Goal: Transaction & Acquisition: Purchase product/service

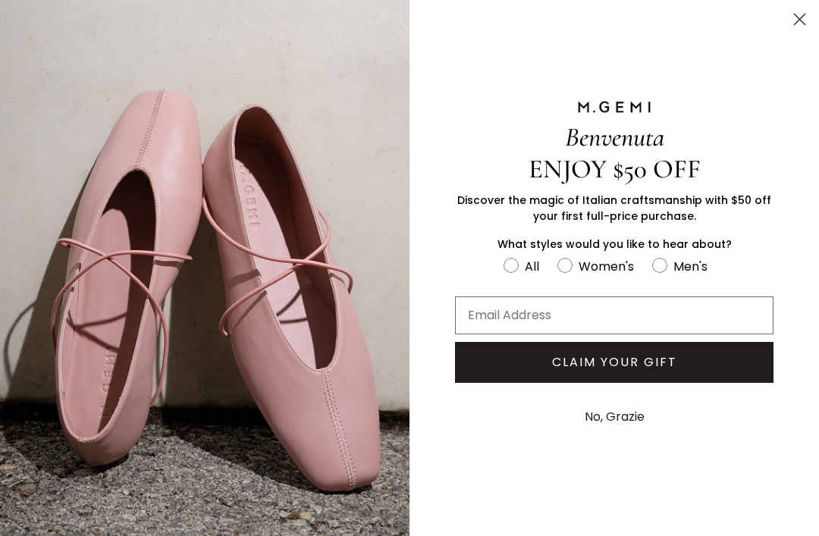
click at [796, 27] on circle "Close dialog" at bounding box center [799, 19] width 25 height 25
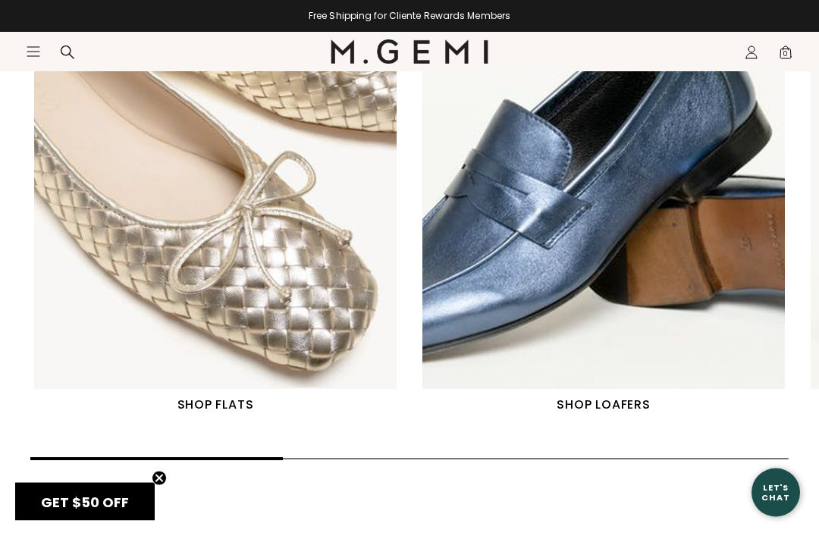
scroll to position [629, 0]
click at [204, 404] on h1 "SHOP FLATS" at bounding box center [215, 405] width 370 height 18
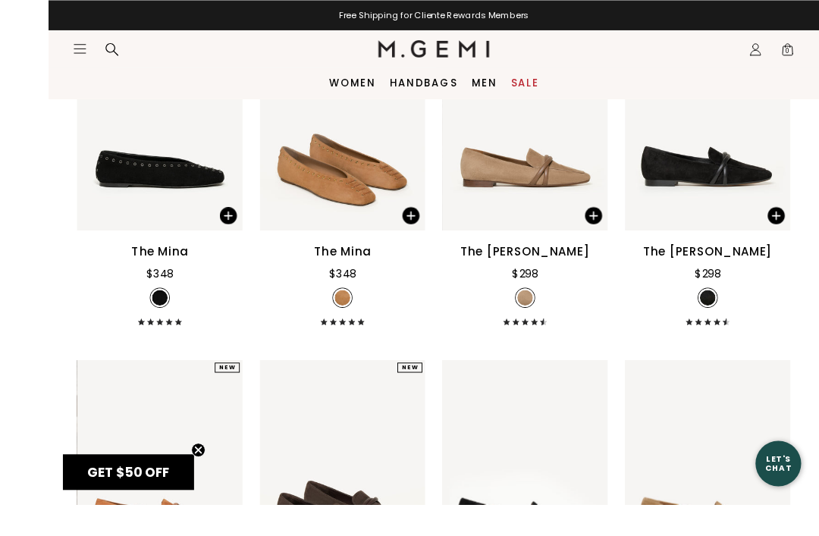
scroll to position [478, 0]
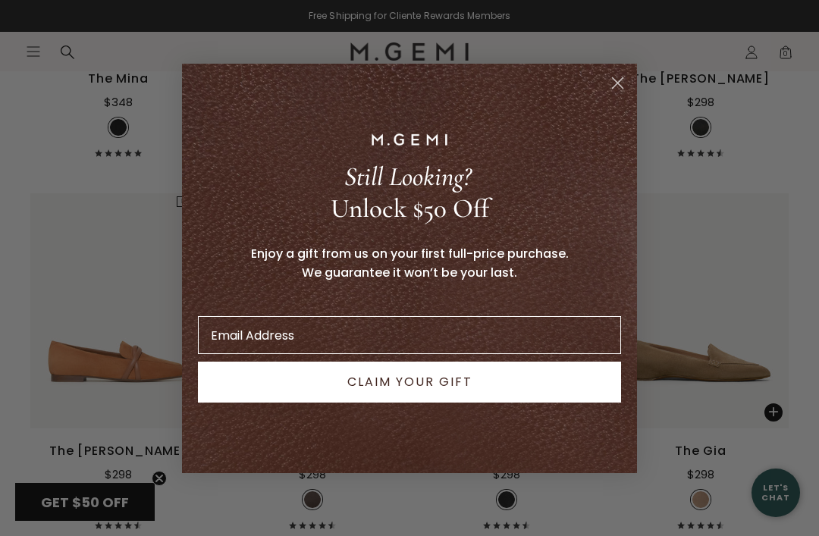
click at [617, 95] on circle "Close dialog" at bounding box center [617, 82] width 25 height 25
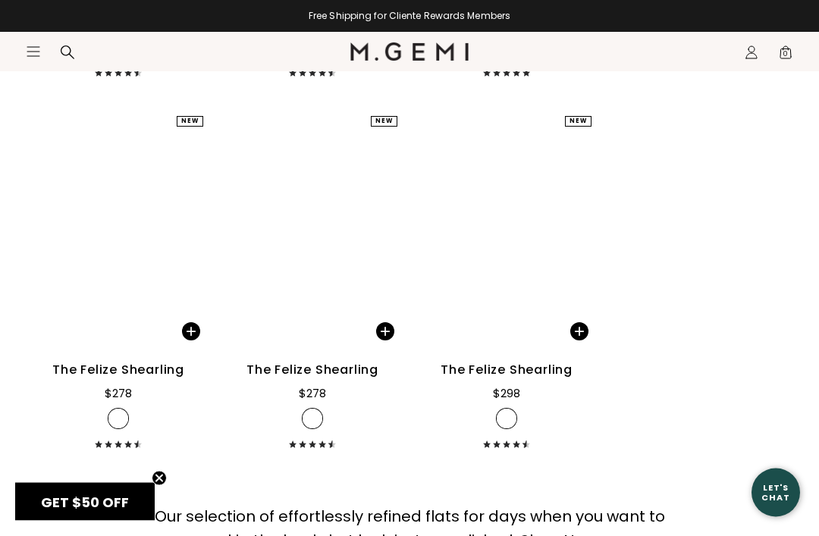
scroll to position [6889, 0]
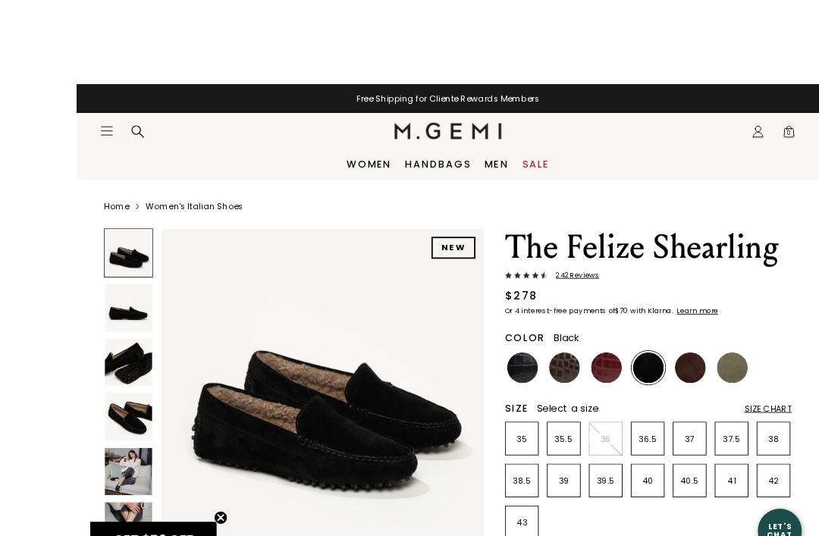
scroll to position [31, 0]
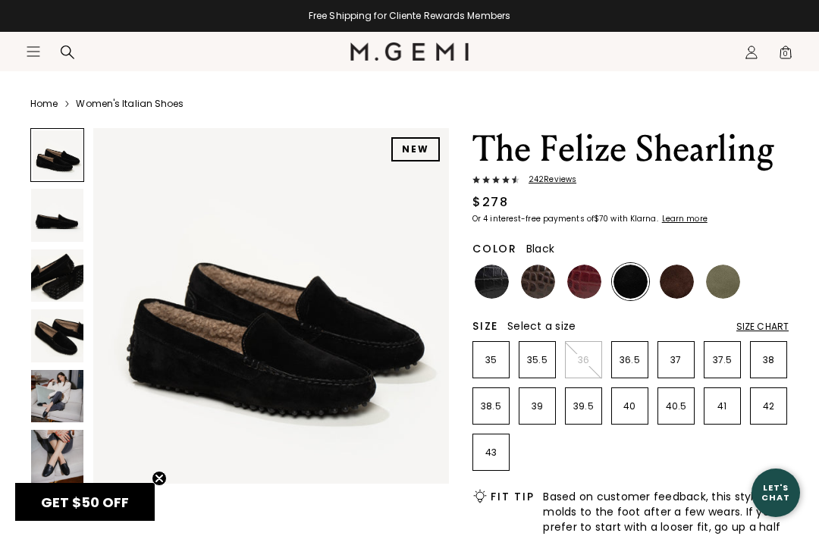
click at [52, 446] on img at bounding box center [57, 456] width 52 height 52
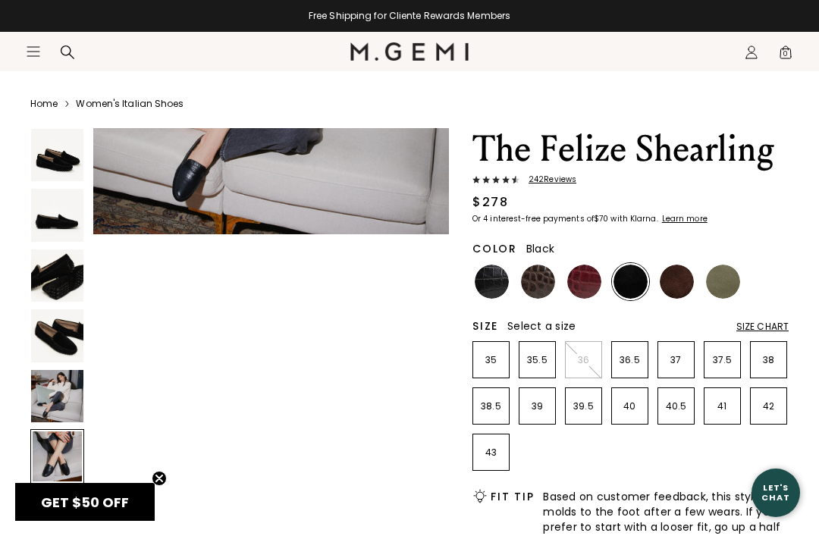
scroll to position [1853, 0]
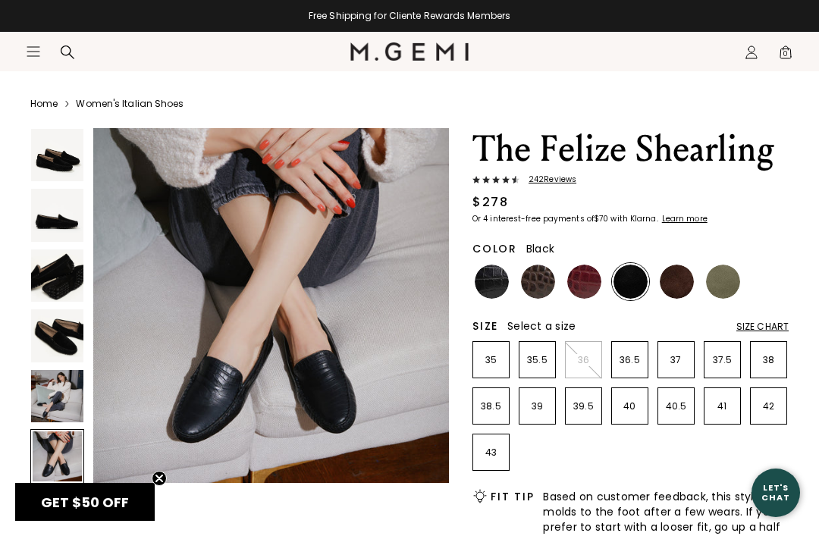
click at [54, 399] on img at bounding box center [57, 396] width 52 height 52
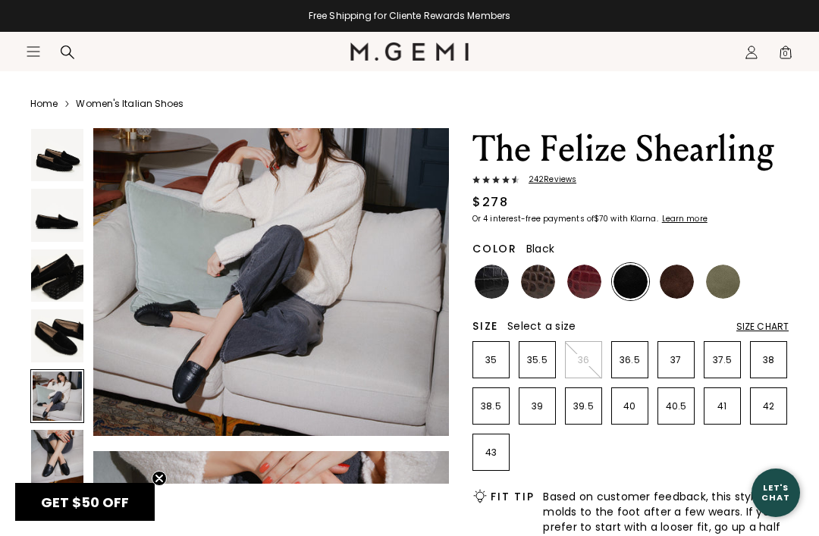
scroll to position [1482, 0]
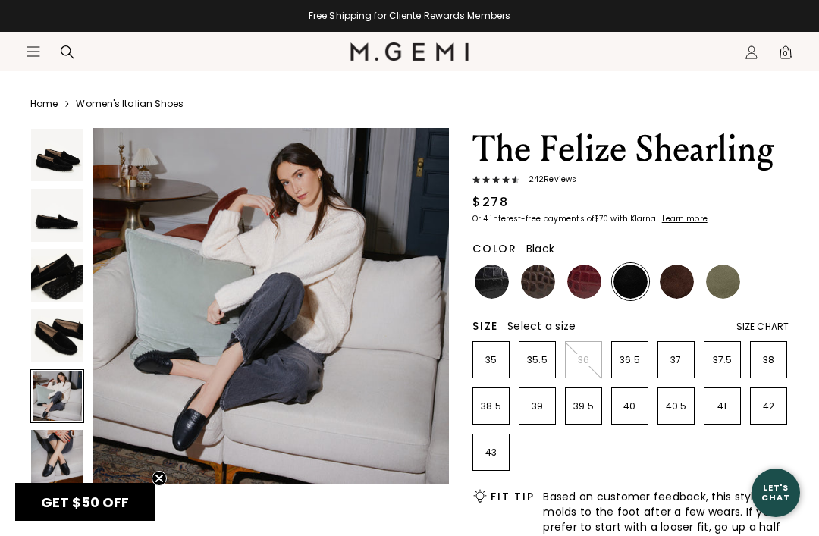
click at [51, 337] on img at bounding box center [57, 335] width 52 height 52
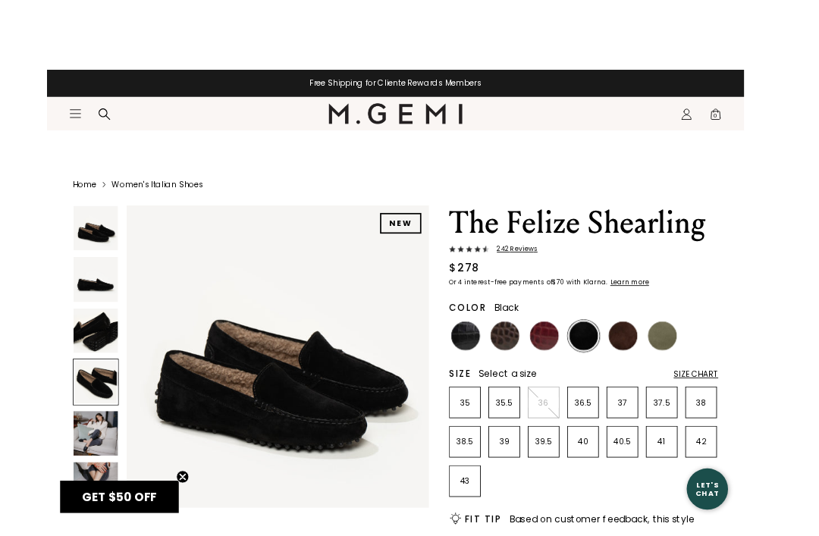
scroll to position [14, 0]
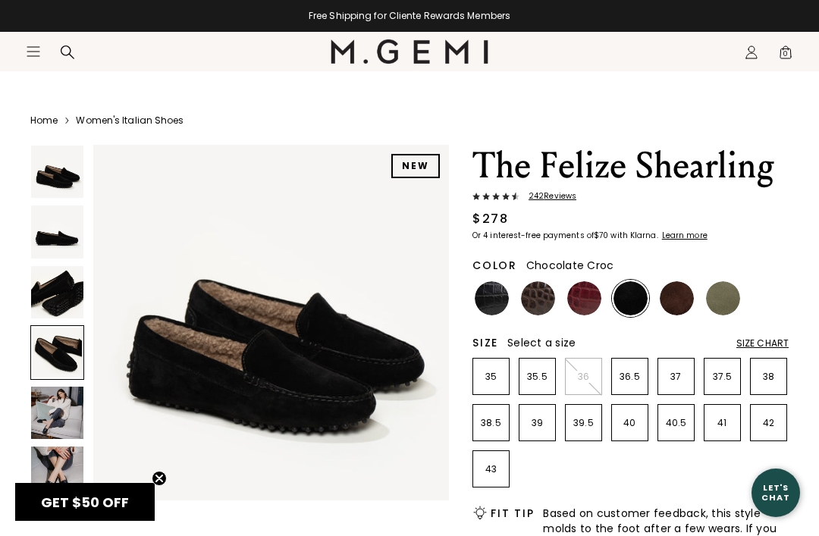
click at [534, 312] on img at bounding box center [538, 298] width 34 height 34
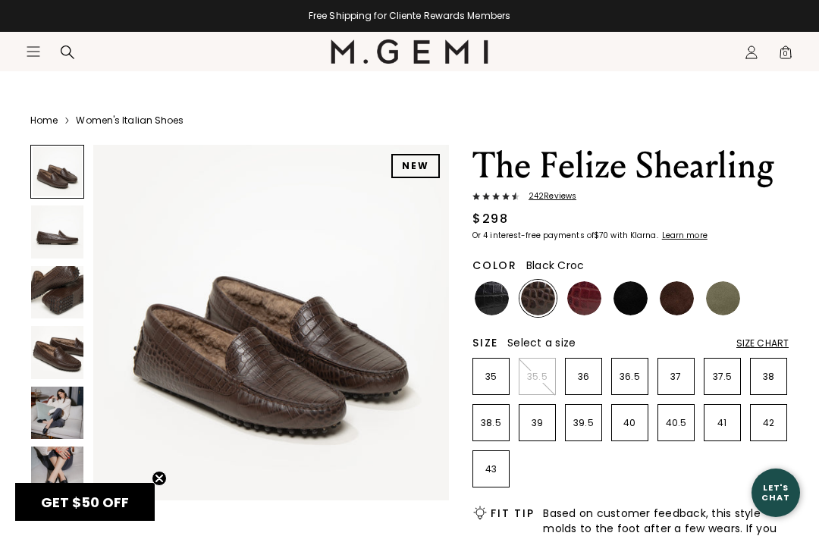
click at [488, 299] on img at bounding box center [492, 298] width 34 height 34
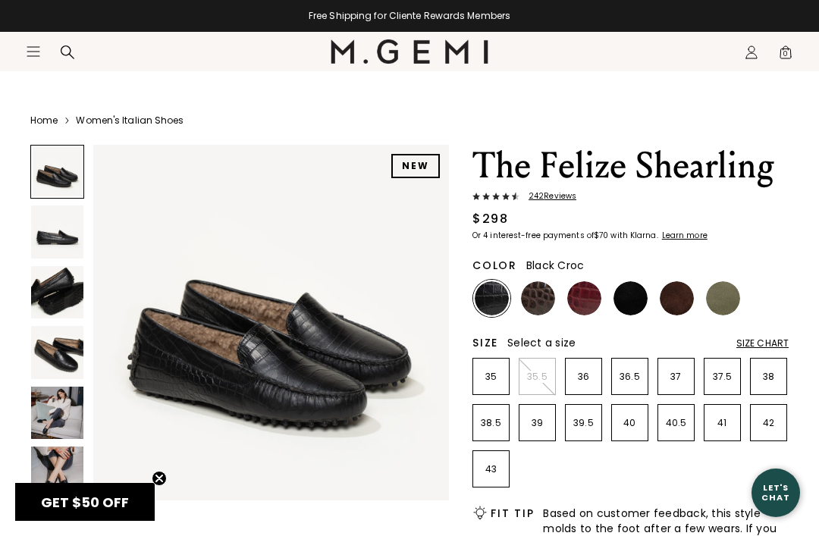
click at [595, 300] on img at bounding box center [584, 298] width 34 height 34
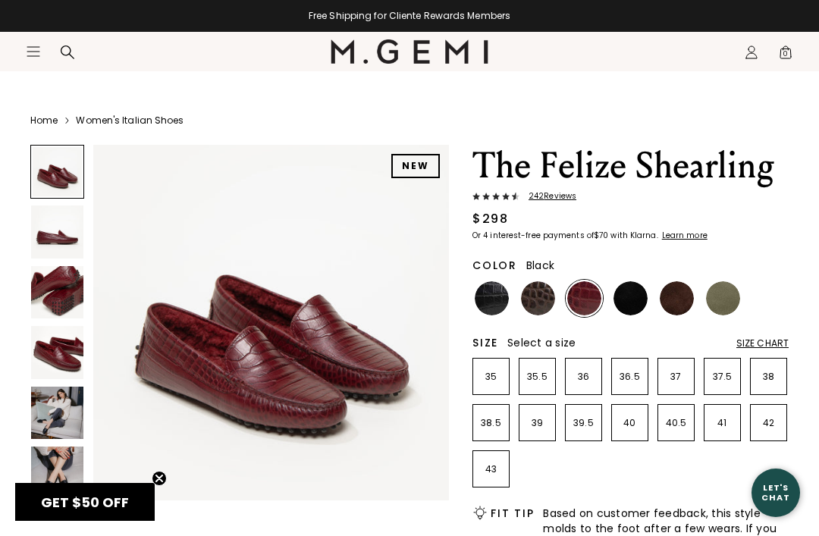
click at [633, 300] on img at bounding box center [631, 298] width 34 height 34
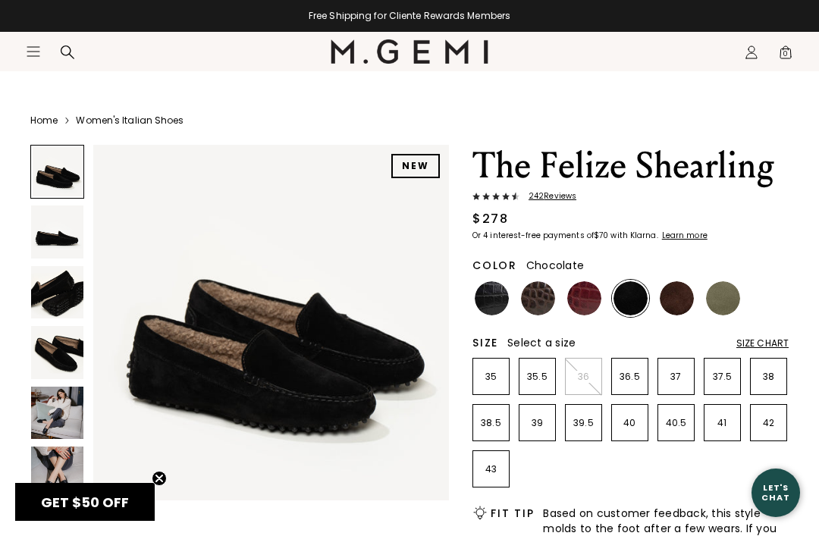
click at [677, 294] on img at bounding box center [677, 298] width 34 height 34
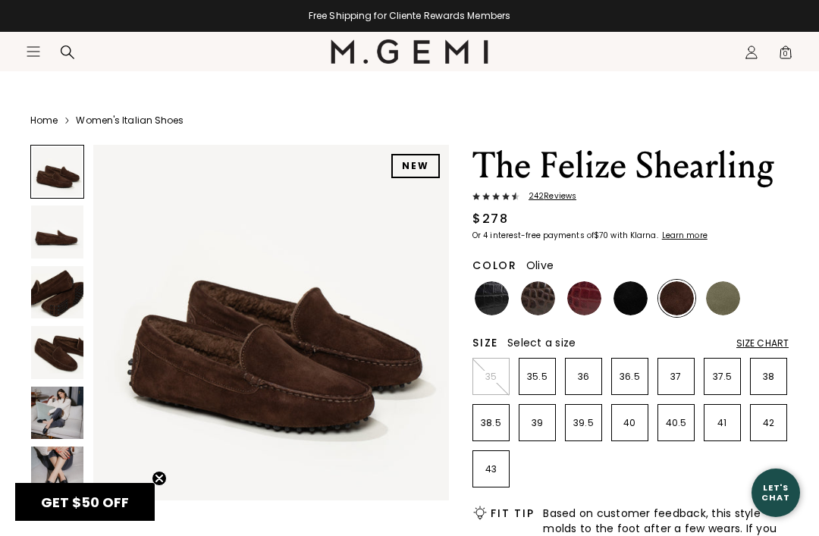
click at [727, 302] on img at bounding box center [723, 298] width 34 height 34
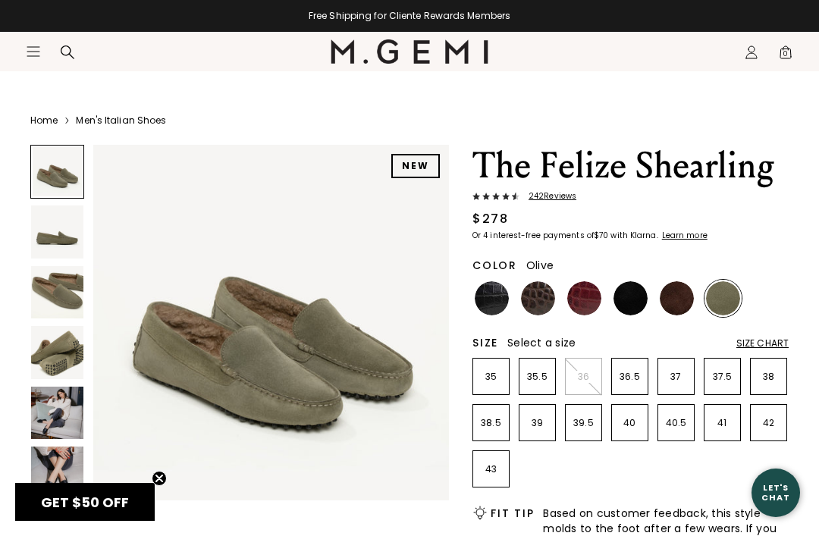
click at [497, 305] on img at bounding box center [492, 298] width 34 height 34
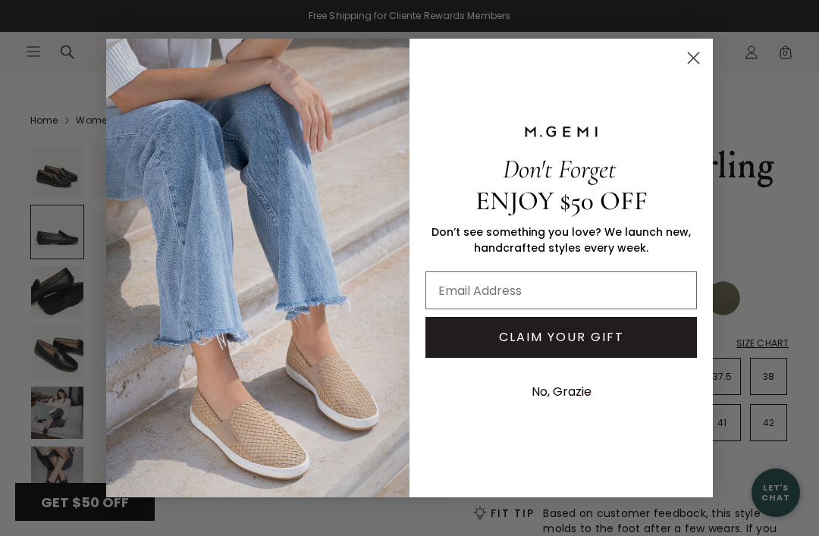
scroll to position [304, 0]
click at [696, 61] on icon "Close dialog" at bounding box center [694, 58] width 11 height 11
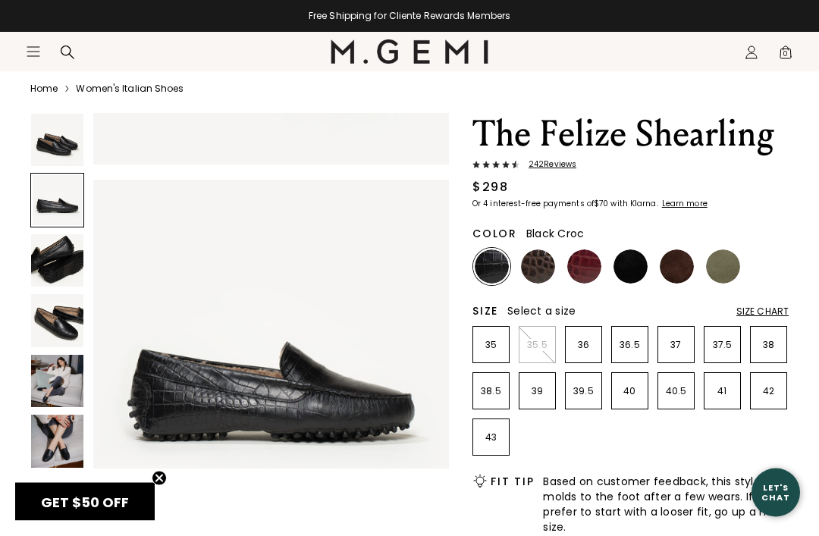
scroll to position [47, 0]
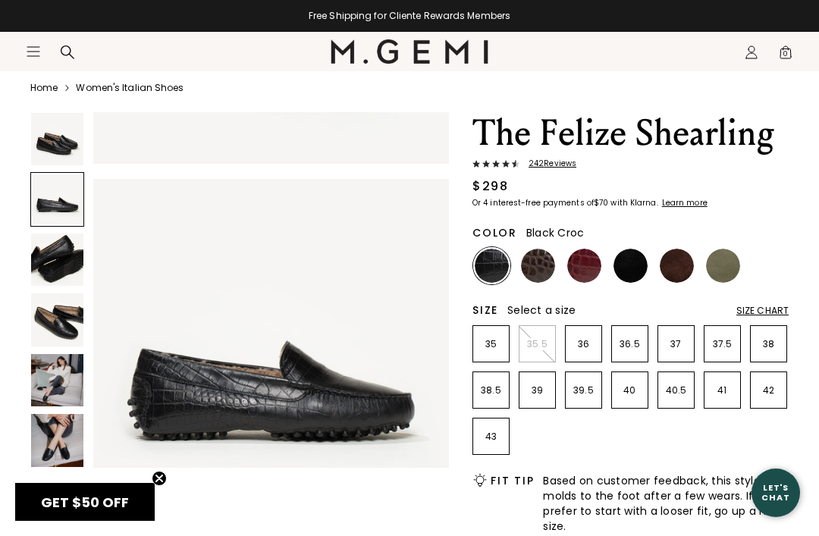
click at [52, 250] on img at bounding box center [57, 260] width 52 height 52
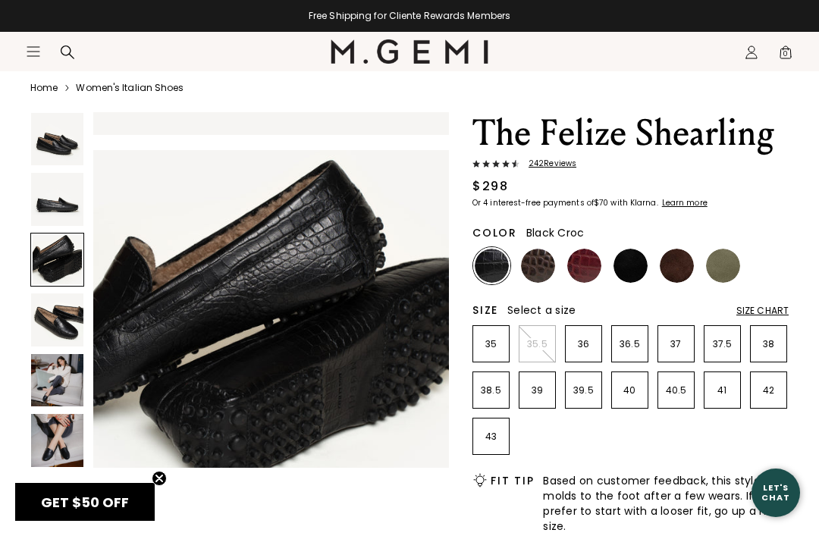
scroll to position [741, 0]
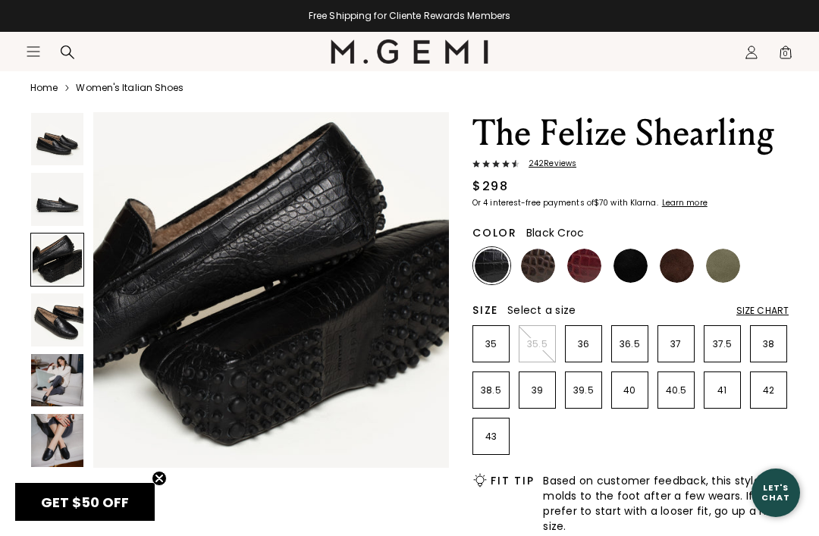
click at [71, 322] on img at bounding box center [57, 320] width 52 height 52
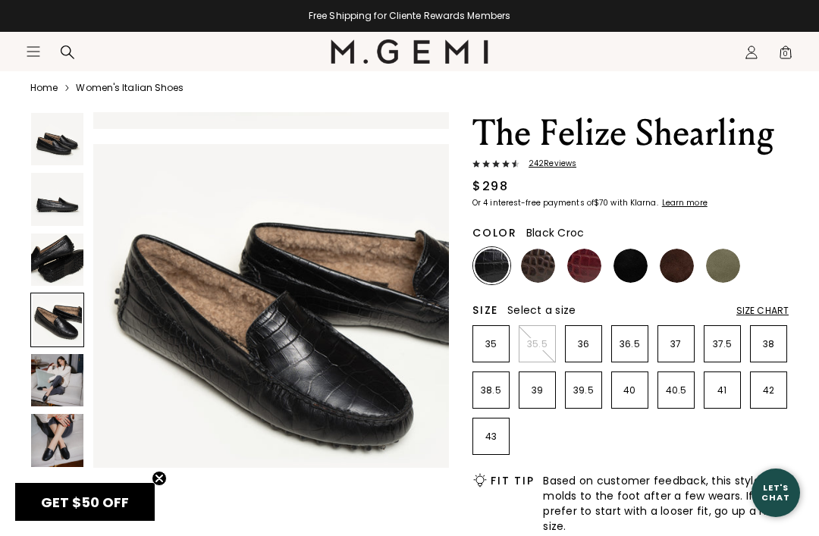
scroll to position [0, 0]
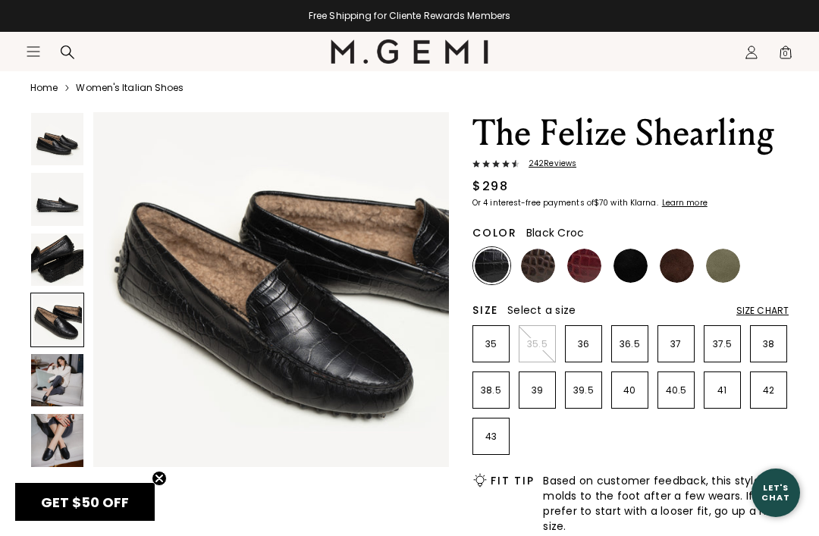
click at [59, 379] on img at bounding box center [57, 380] width 52 height 52
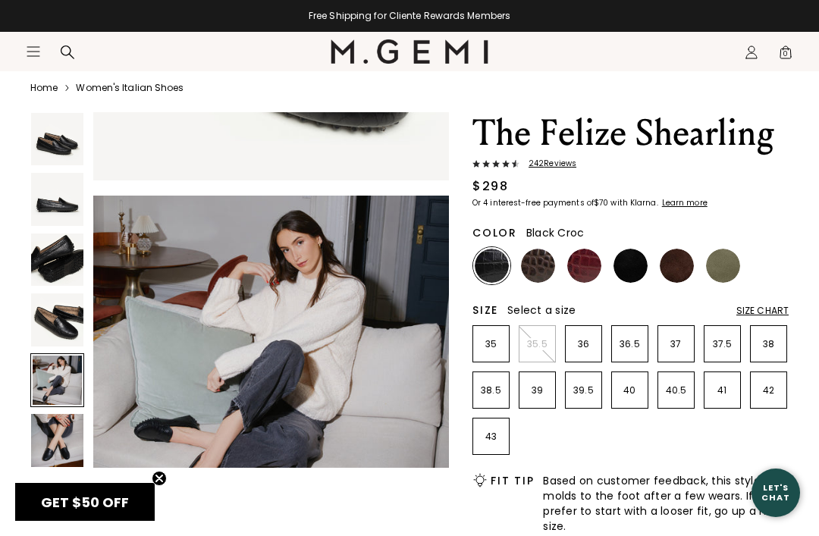
scroll to position [1482, 0]
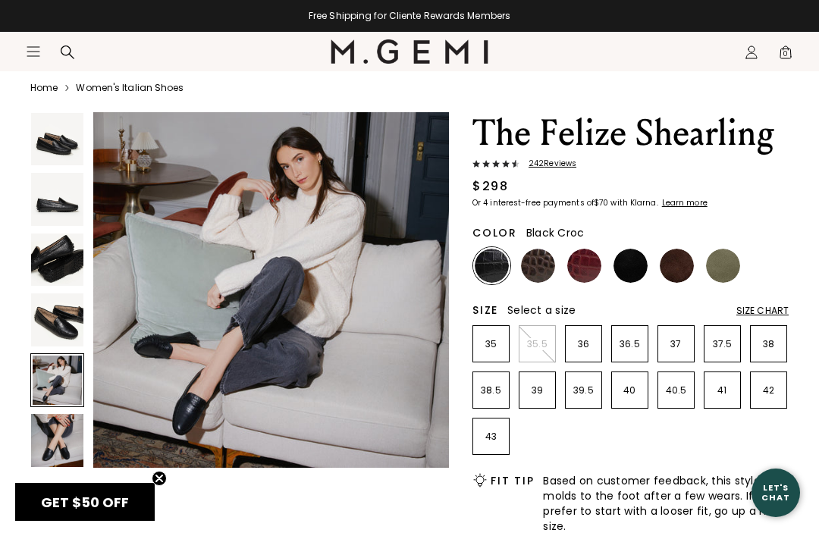
click at [61, 432] on img at bounding box center [57, 440] width 52 height 52
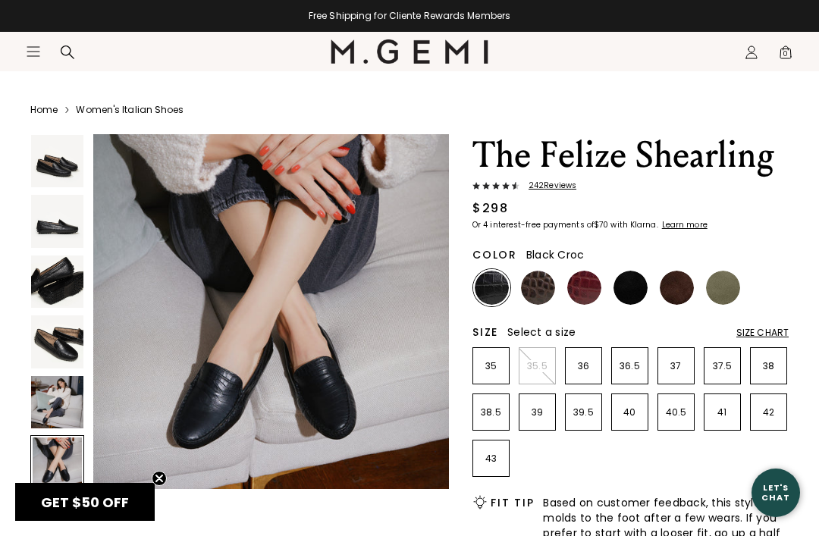
scroll to position [27, 0]
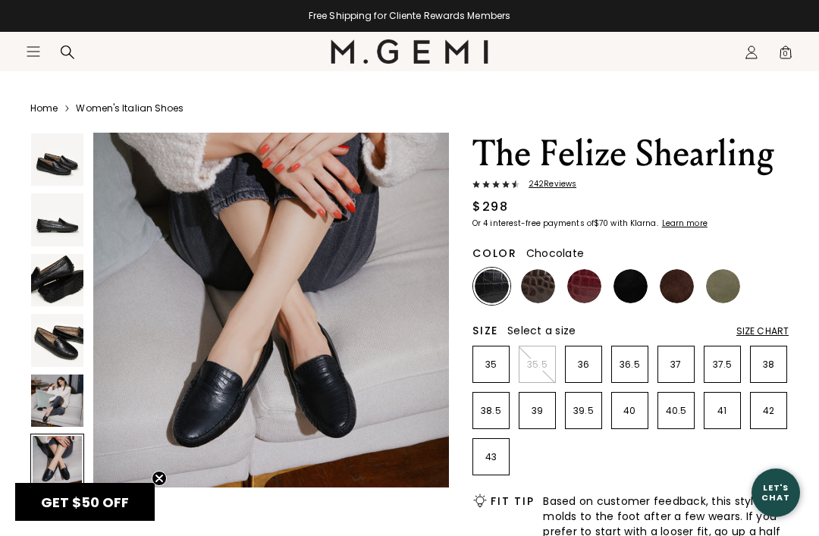
click at [686, 284] on img at bounding box center [677, 286] width 34 height 34
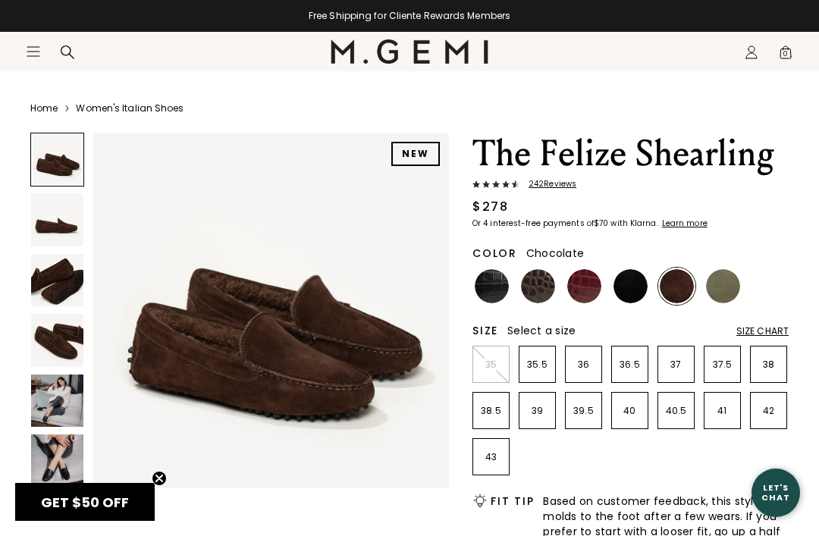
click at [631, 293] on img at bounding box center [631, 286] width 34 height 34
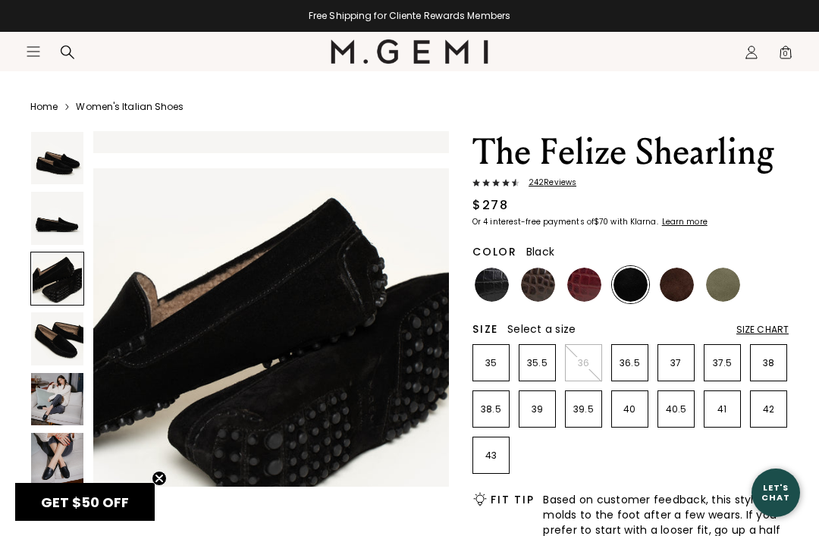
scroll to position [715, 0]
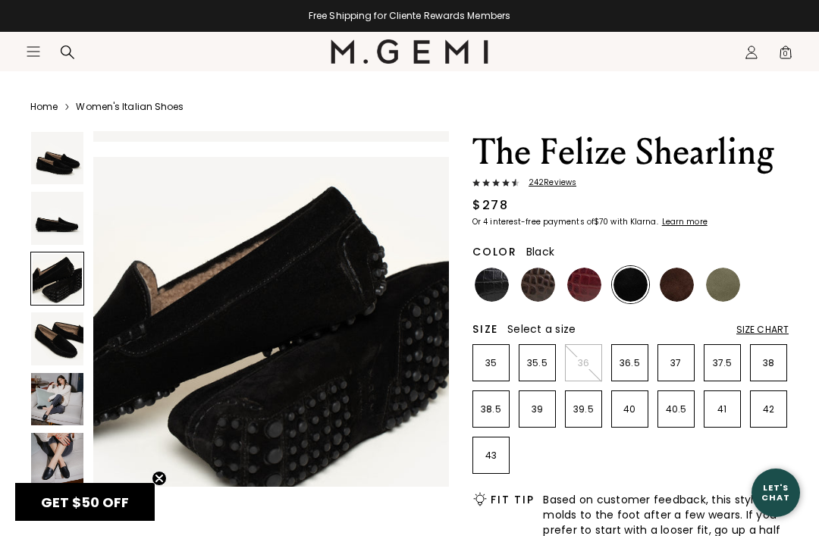
click at [501, 285] on img at bounding box center [492, 285] width 34 height 34
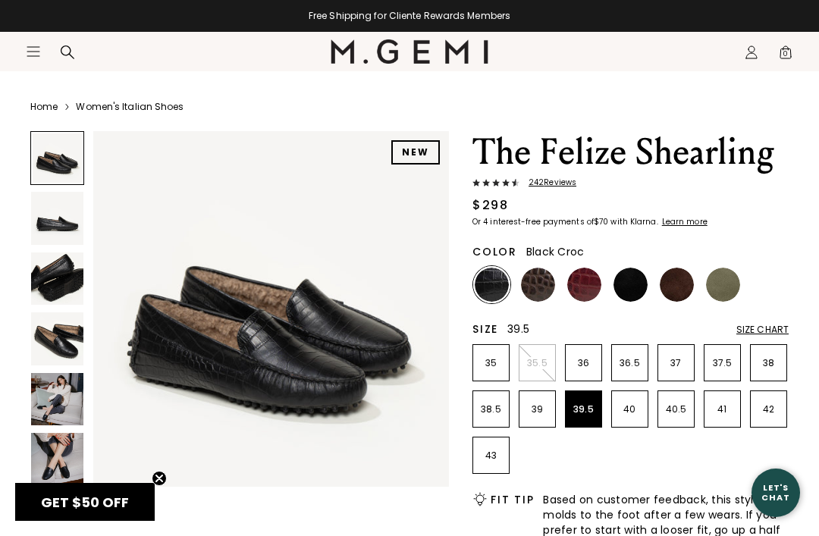
click at [592, 406] on p "39.5" at bounding box center [584, 410] width 36 height 12
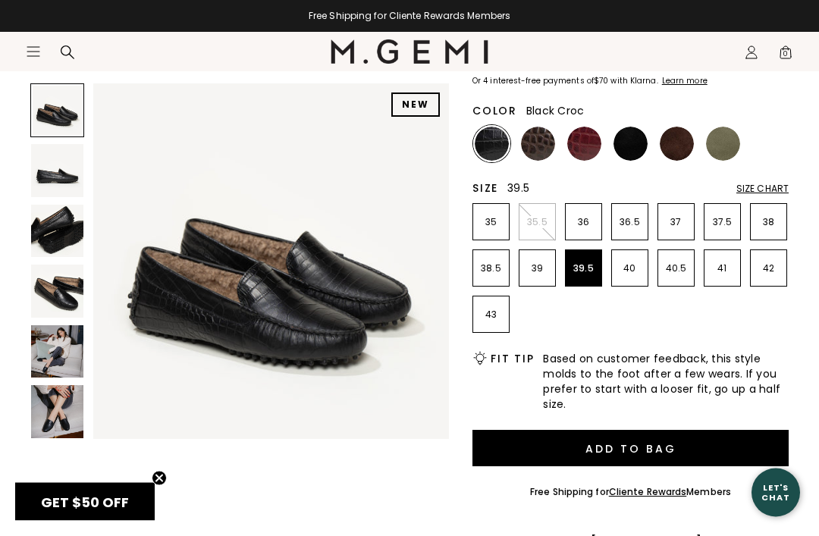
scroll to position [169, 0]
click at [714, 448] on button "Add to Bag" at bounding box center [631, 448] width 316 height 36
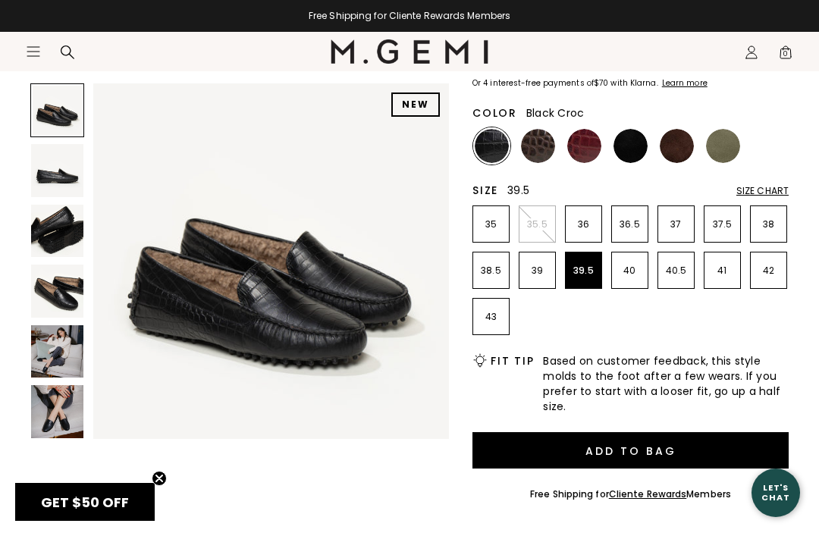
scroll to position [0, 0]
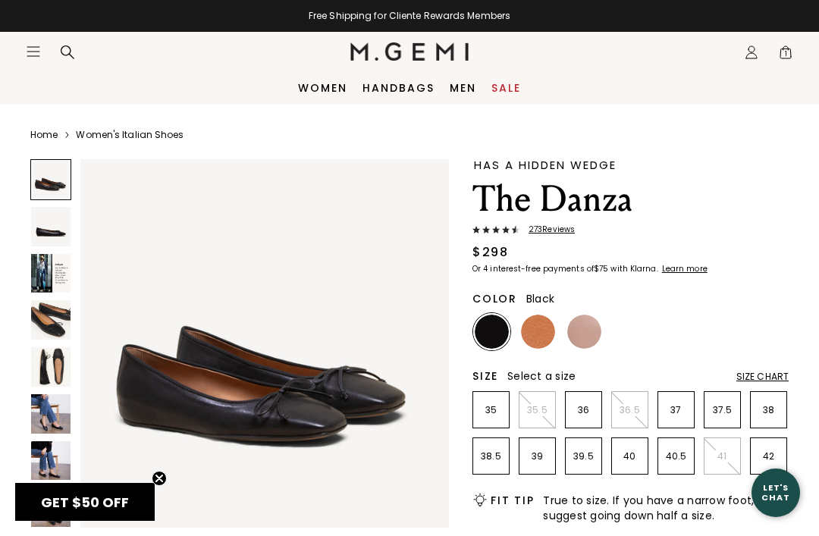
click at [114, 140] on link "Women's Italian Shoes" at bounding box center [130, 135] width 108 height 12
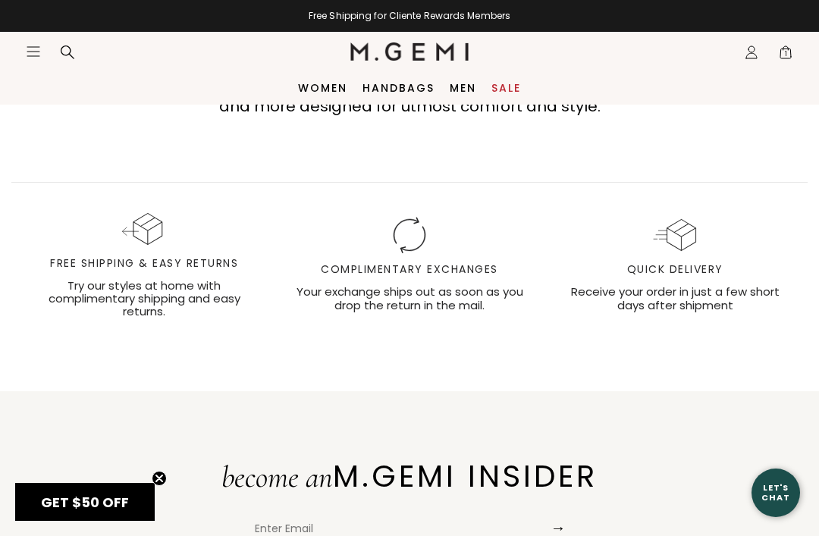
scroll to position [14877, 0]
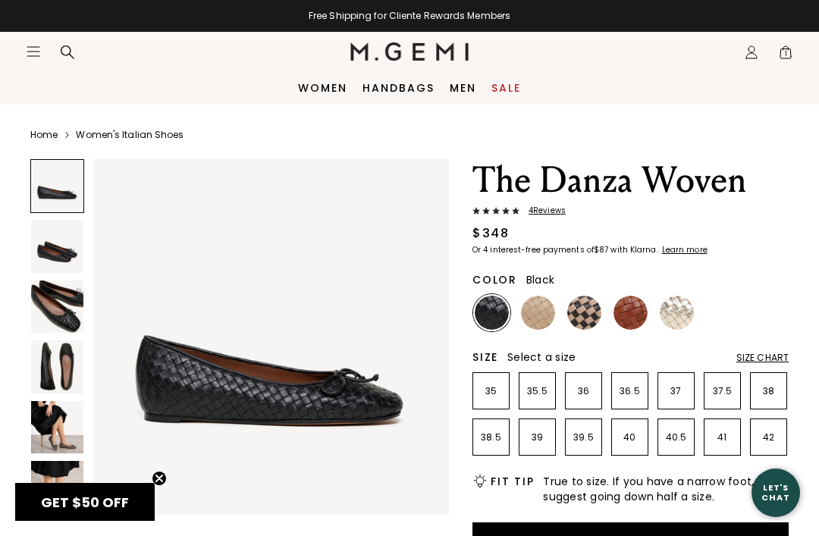
click at [62, 300] on img at bounding box center [57, 307] width 52 height 52
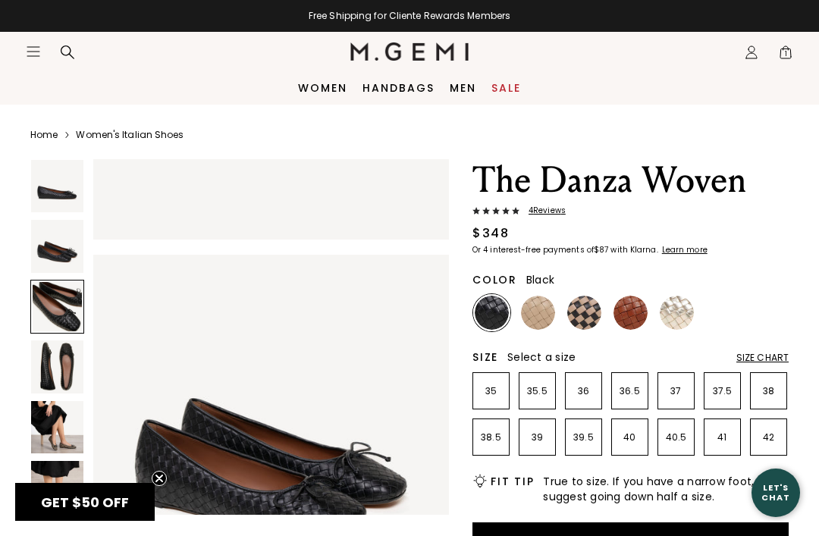
scroll to position [741, 0]
